Goal: Download file/media

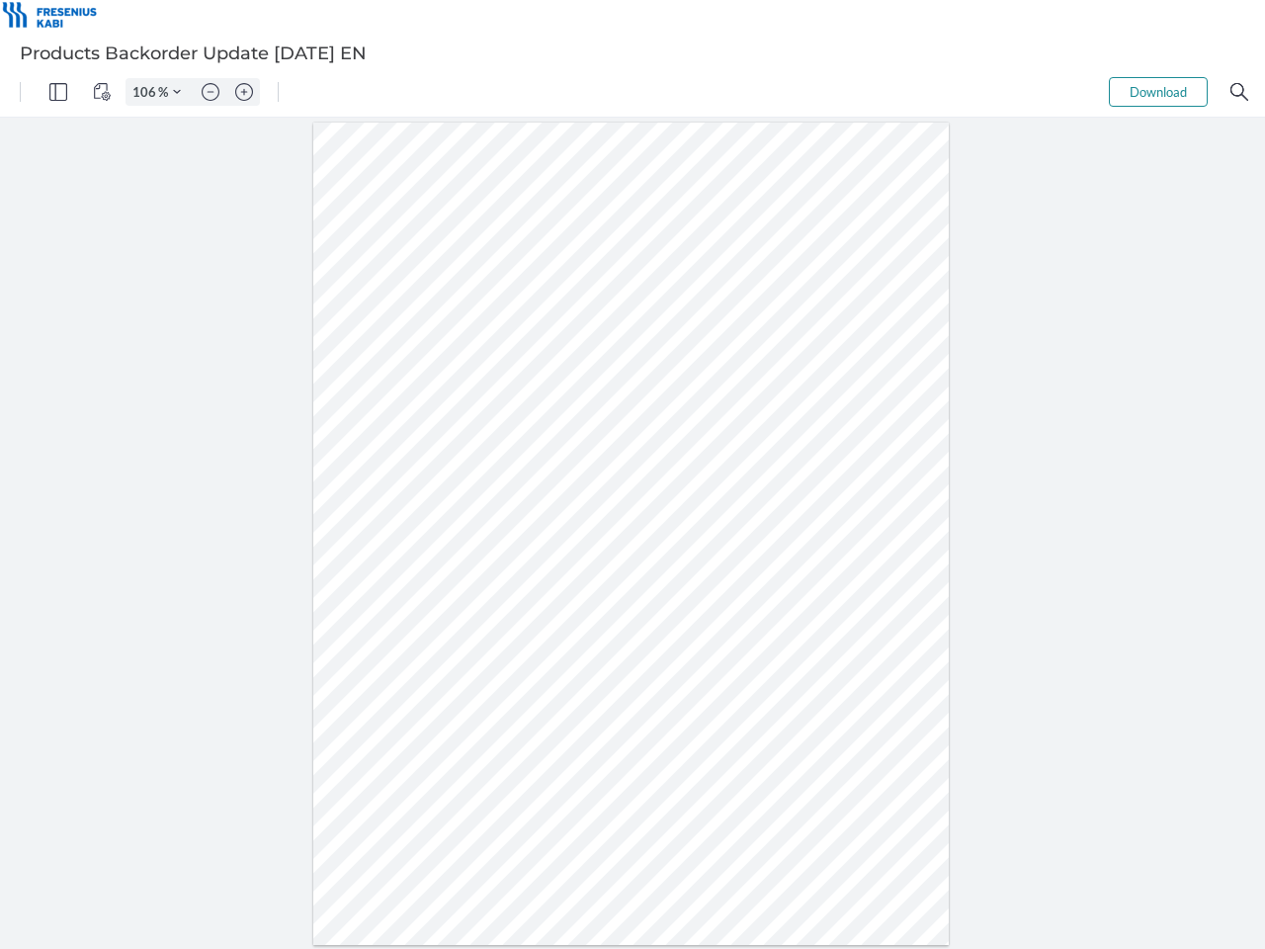
click at [58, 92] on img "Panel" at bounding box center [58, 92] width 18 height 18
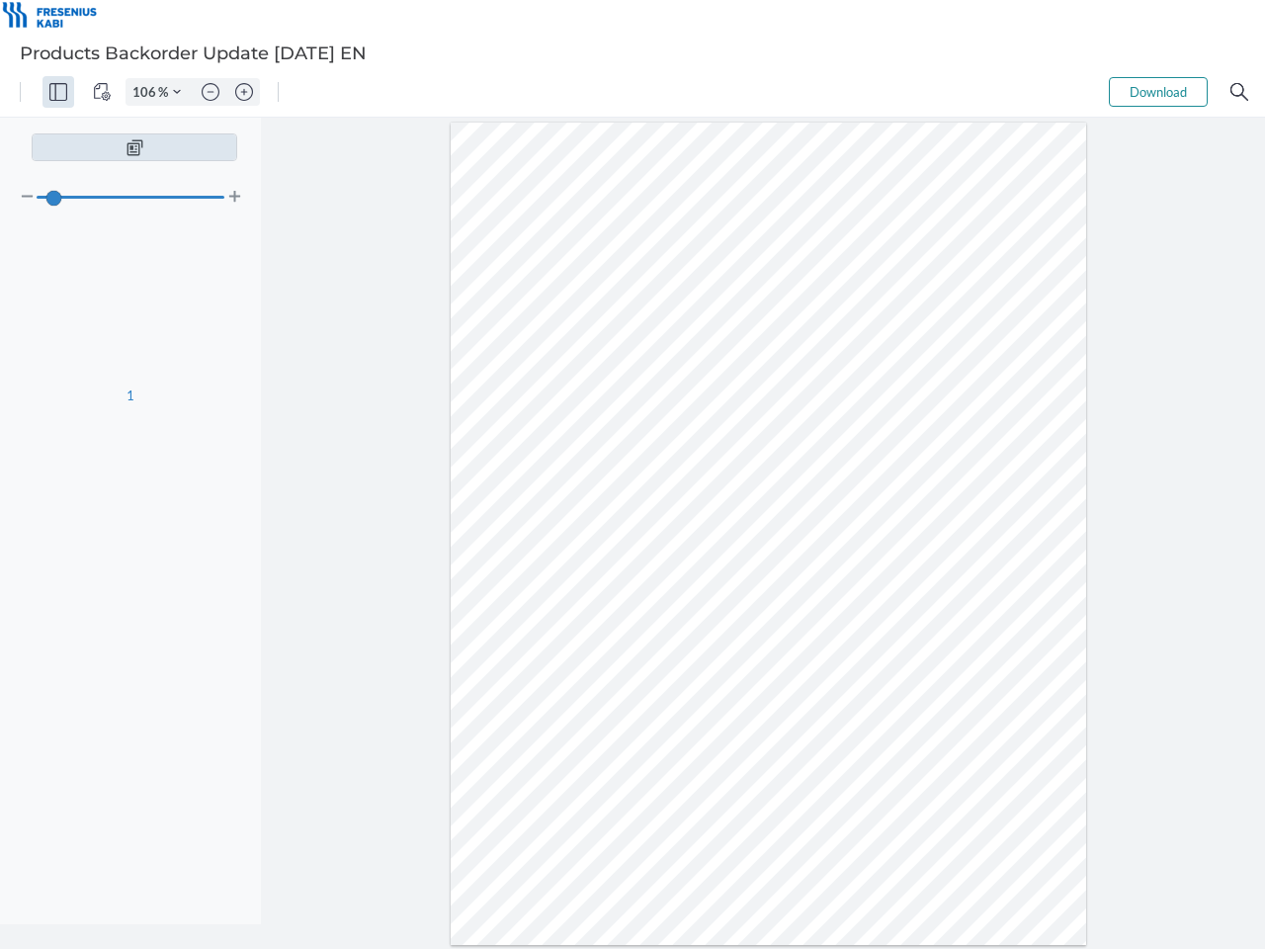
click at [102, 92] on img "View Controls" at bounding box center [102, 92] width 18 height 18
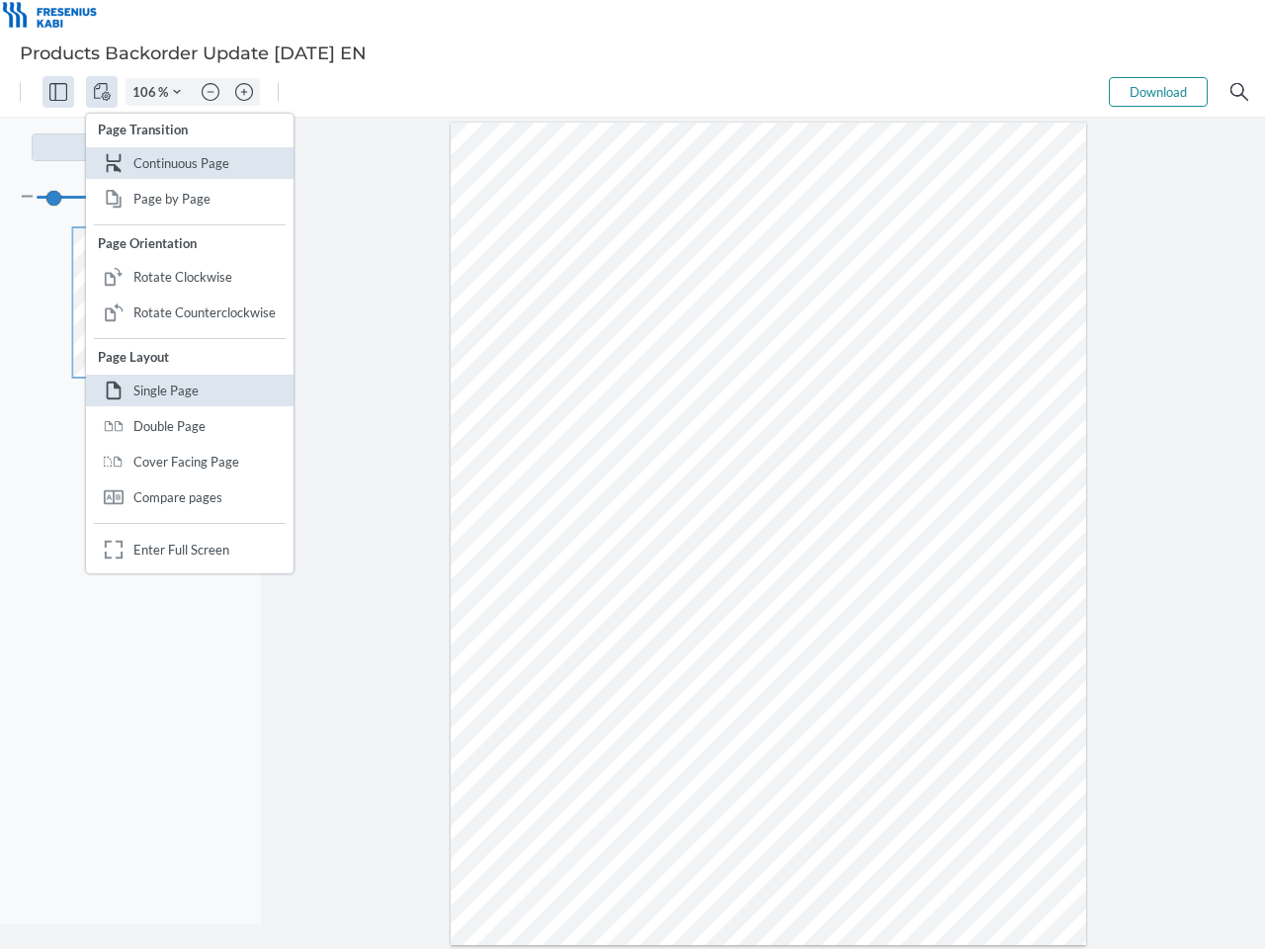
click at [147, 92] on input "106" at bounding box center [142, 92] width 32 height 18
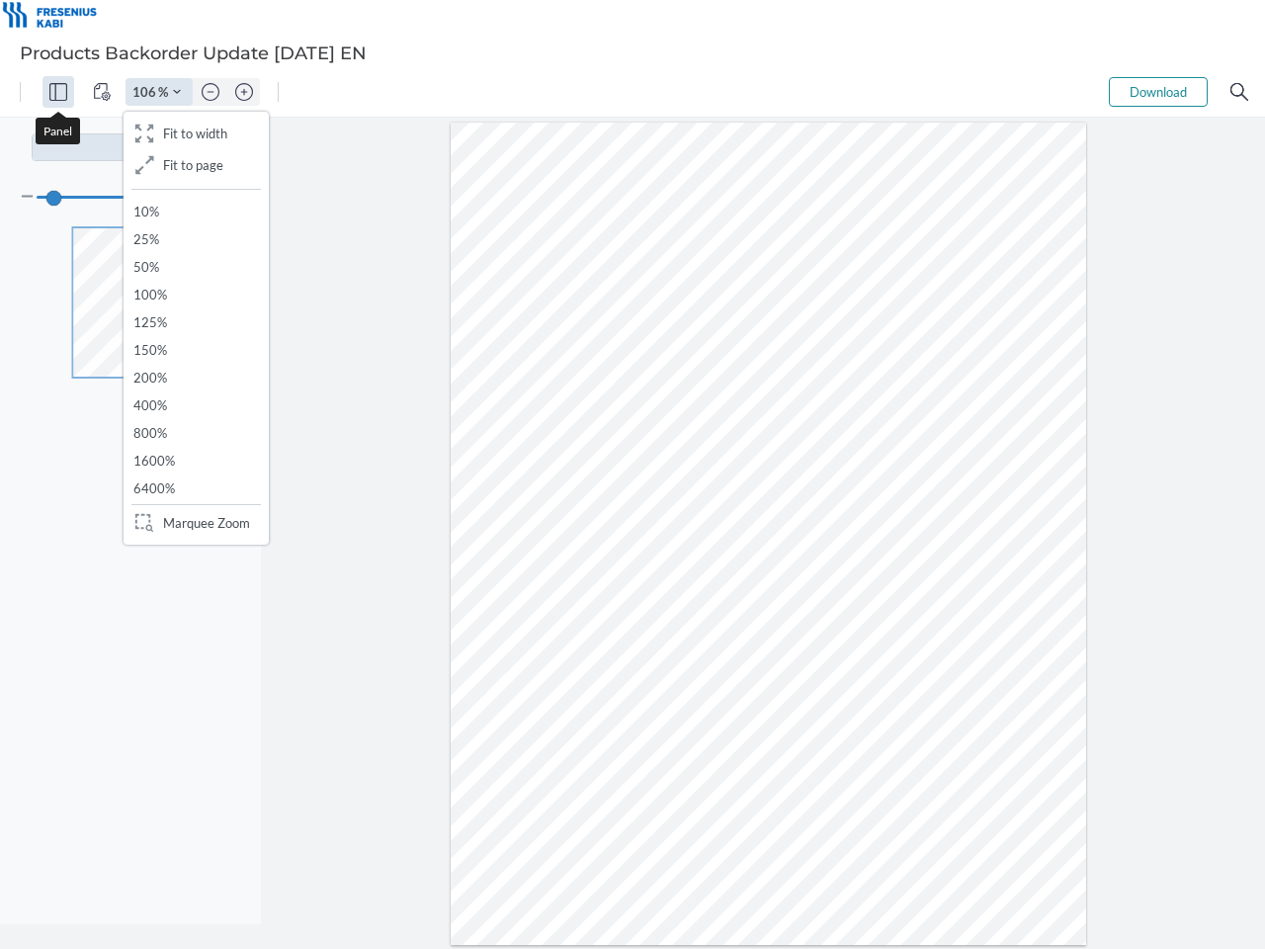
click at [177, 92] on img "Zoom Controls" at bounding box center [177, 92] width 8 height 8
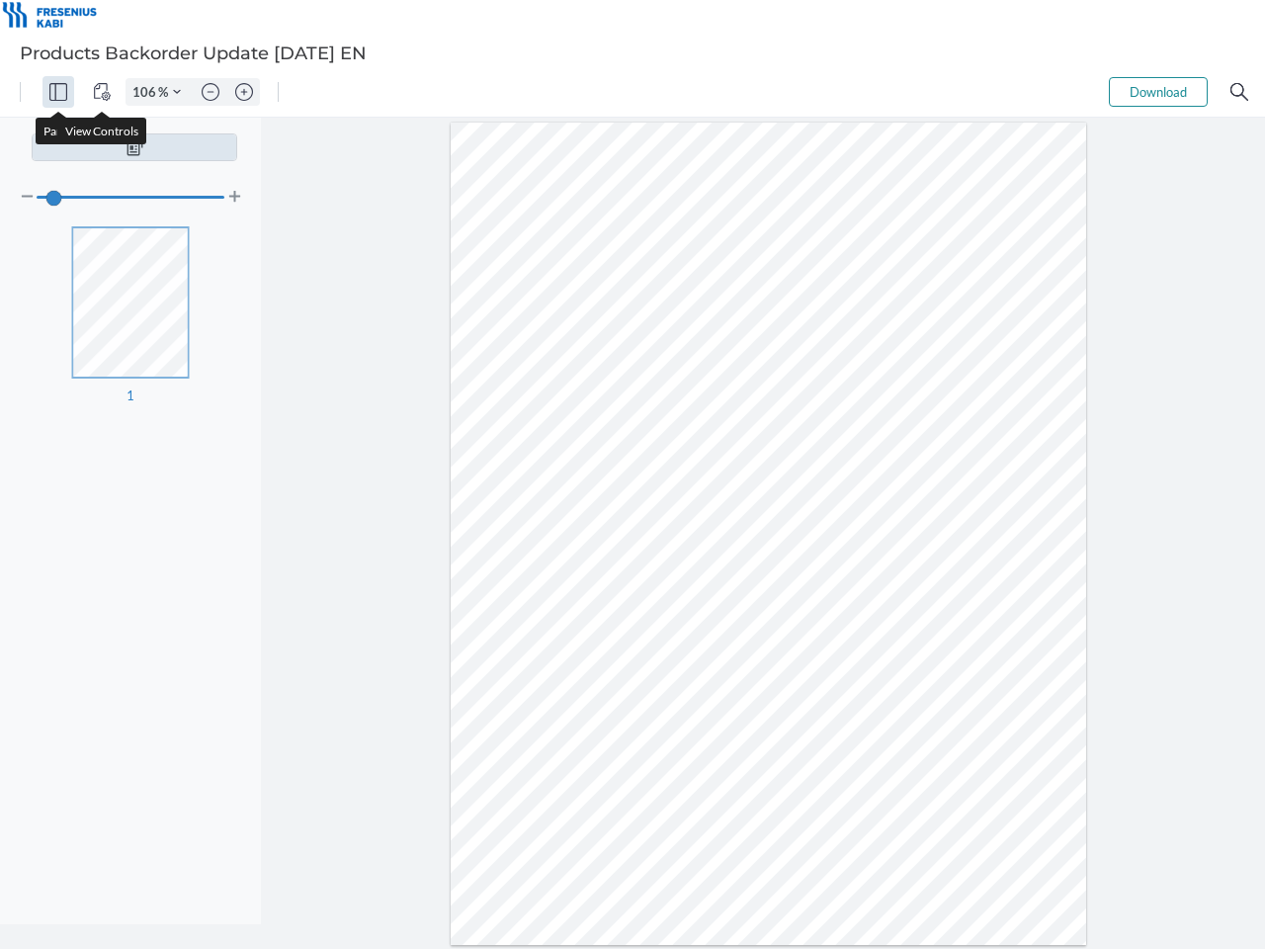
click at [210, 92] on img "Zoom out" at bounding box center [211, 92] width 18 height 18
click at [244, 92] on img "Zoom in" at bounding box center [244, 92] width 18 height 18
type input "106"
click at [1158, 92] on button "Download" at bounding box center [1158, 92] width 99 height 30
click at [1239, 92] on img "Search" at bounding box center [1239, 92] width 18 height 18
